Goal: Navigation & Orientation: Go to known website

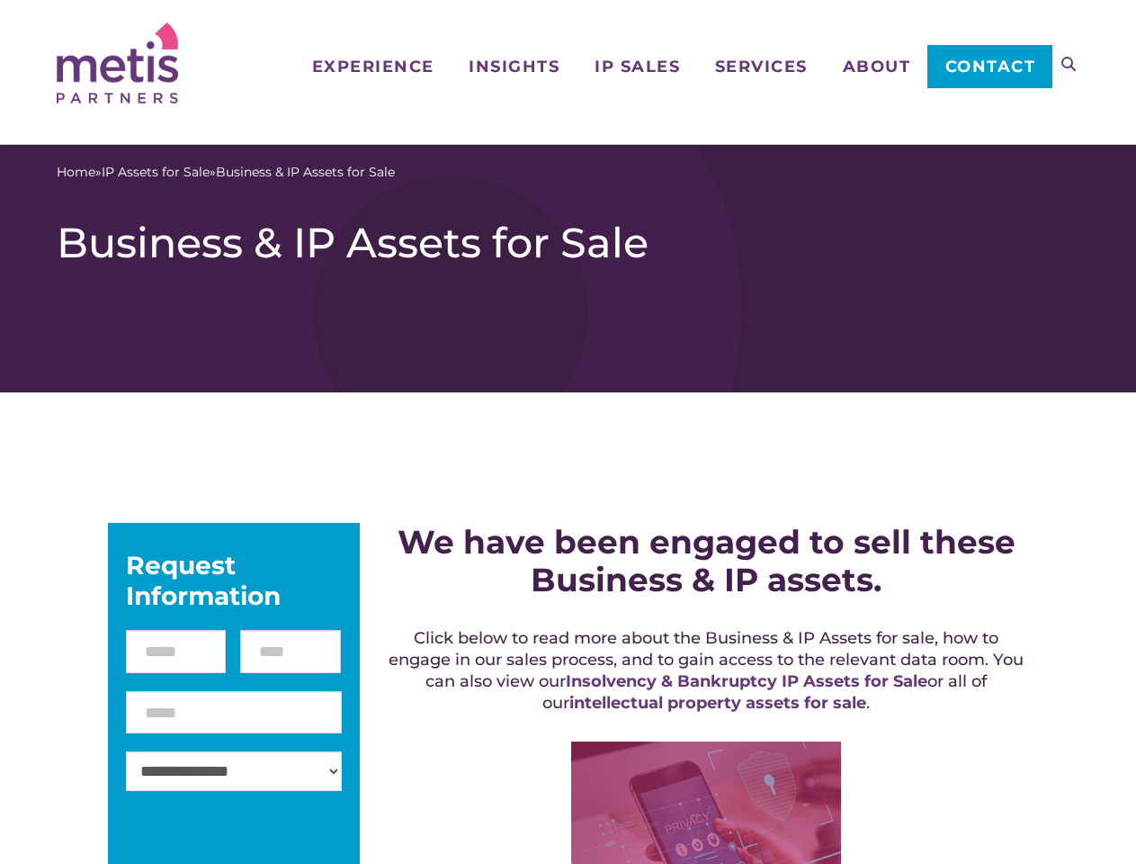
click at [1069, 64] on icon at bounding box center [1069, 64] width 14 height 14
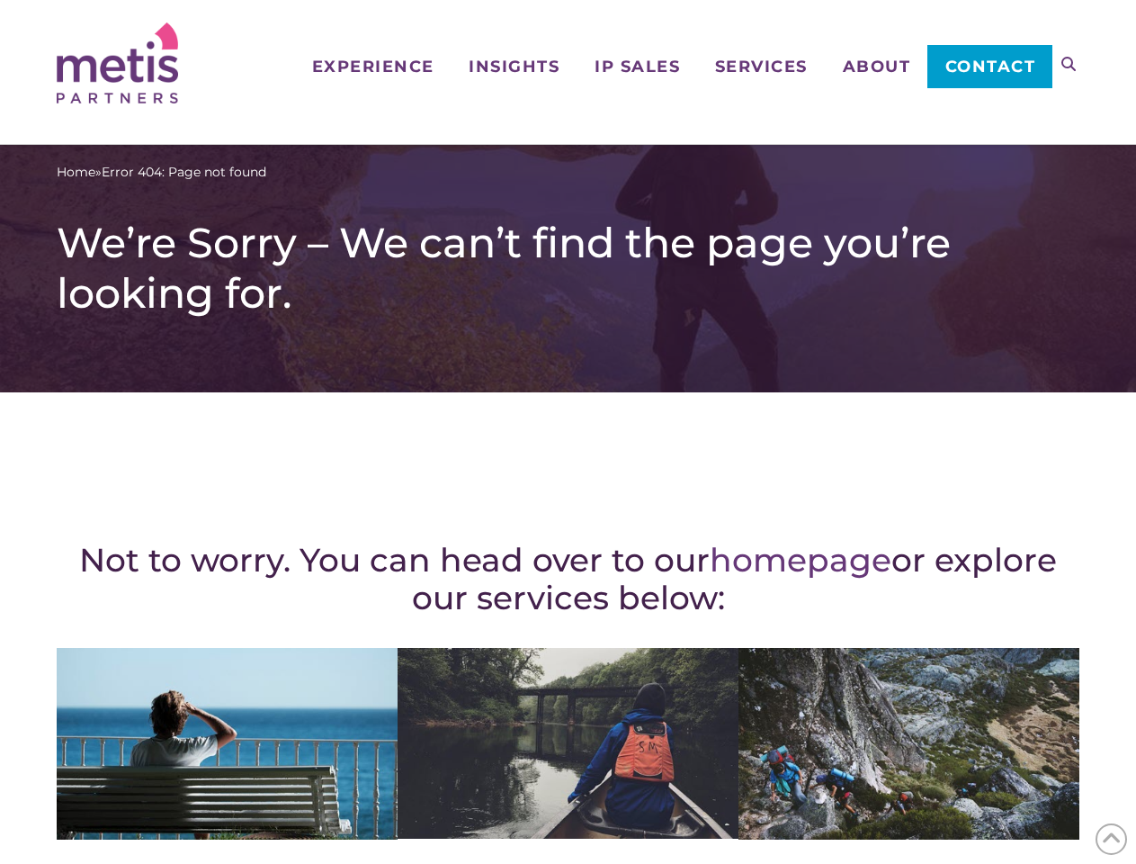
click at [568, 432] on div "Not to worry. You can head over to our homepage or explore our services below: …" at bounding box center [568, 786] width 1023 height 717
click at [1069, 64] on icon at bounding box center [1069, 64] width 14 height 14
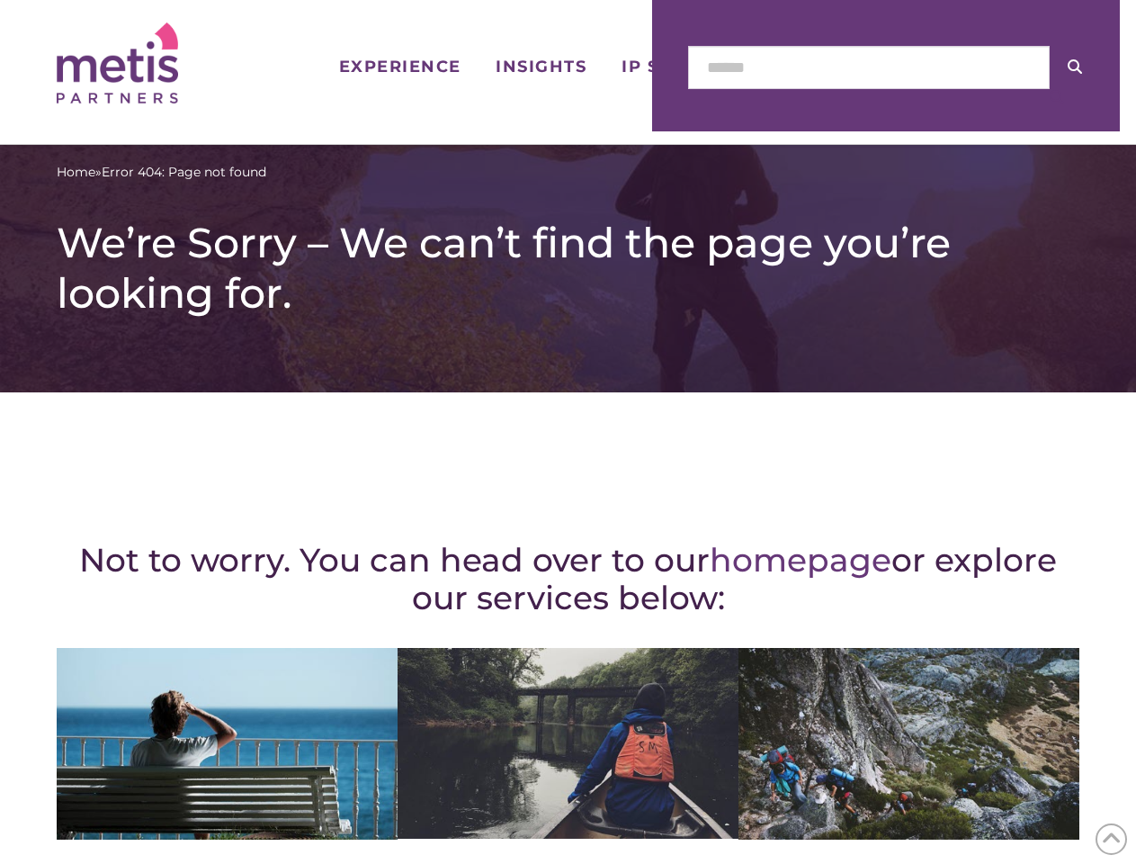
click at [1111, 838] on icon at bounding box center [1112, 839] width 20 height 28
